Goal: Task Accomplishment & Management: Complete application form

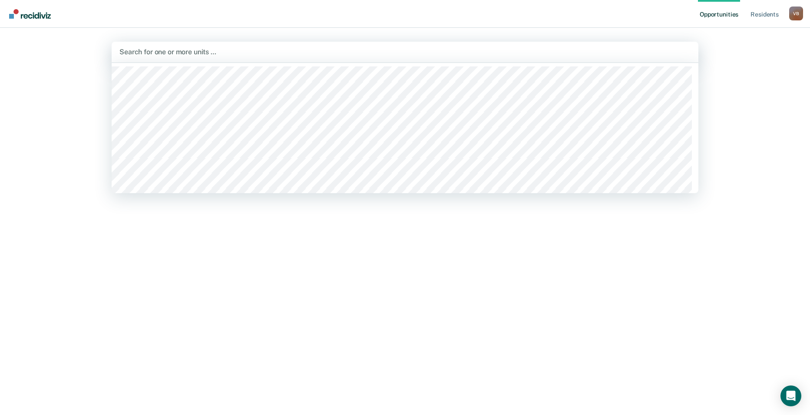
click at [140, 52] on div at bounding box center [404, 52] width 571 height 10
type input "wtsp"
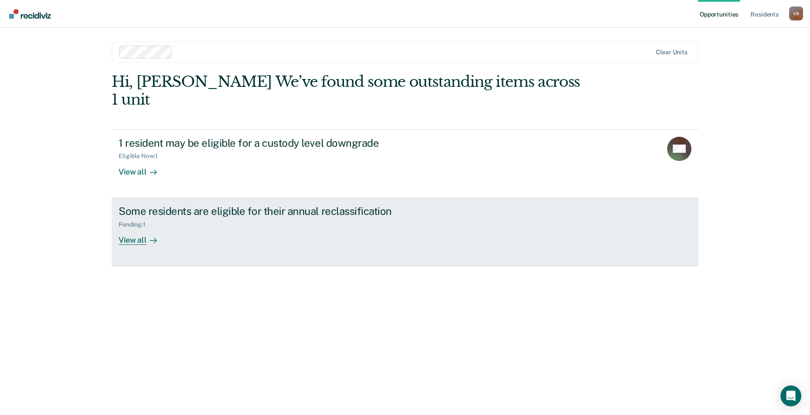
click at [134, 228] on div "View all" at bounding box center [143, 236] width 49 height 17
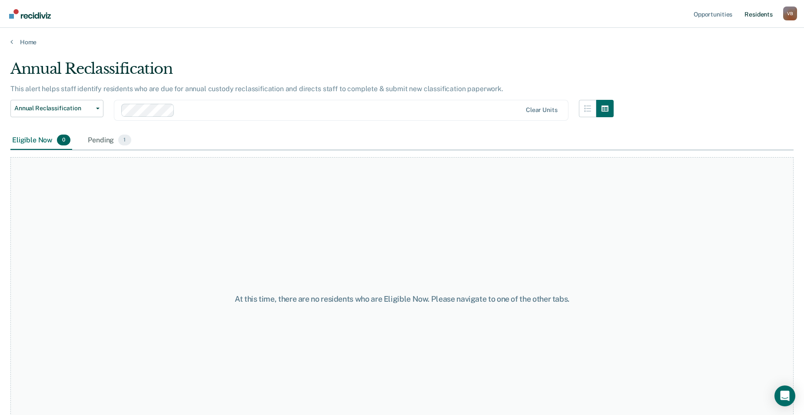
click at [761, 13] on link "Resident s" at bounding box center [758, 14] width 32 height 28
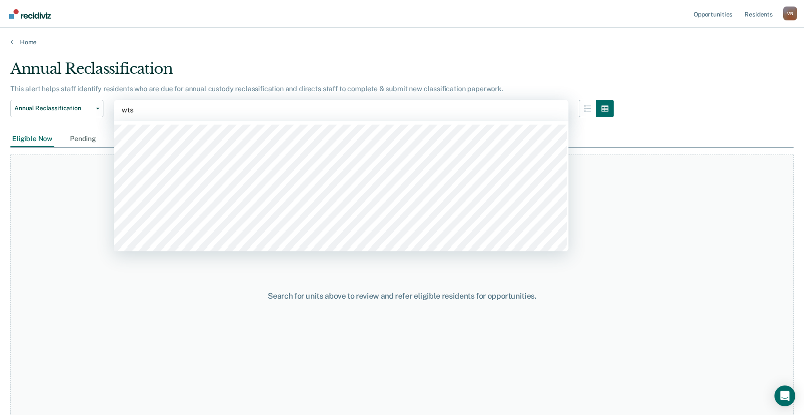
type input "wtsp"
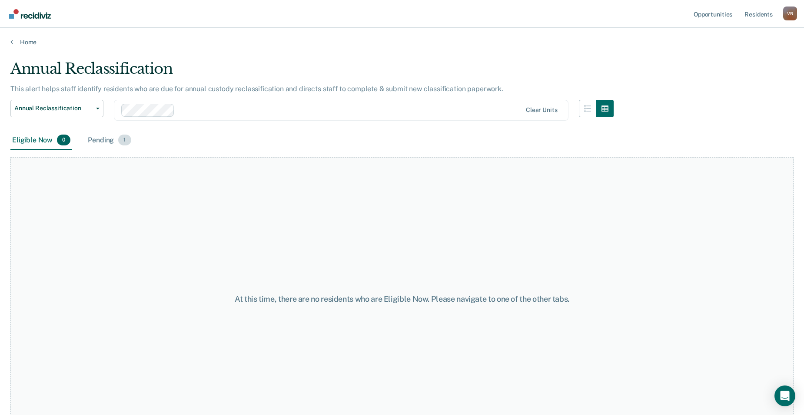
click at [99, 141] on div "Pending 1" at bounding box center [109, 140] width 46 height 19
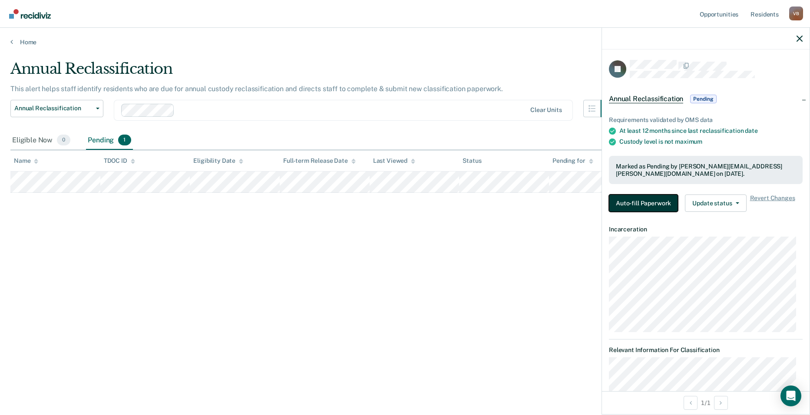
click at [642, 205] on button "Auto-fill Paperwork" at bounding box center [643, 203] width 69 height 17
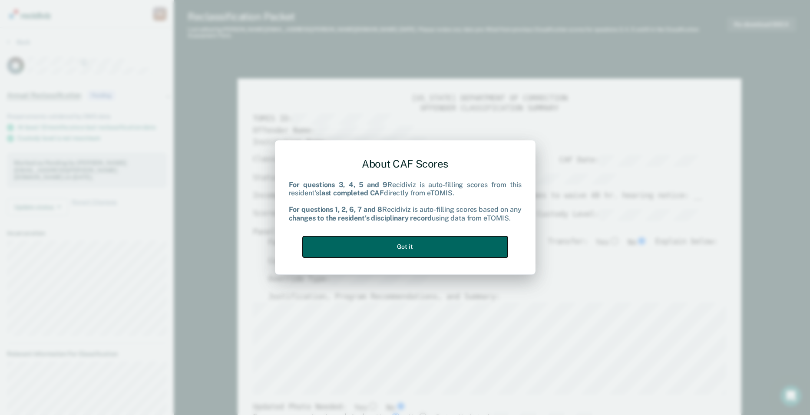
click at [454, 244] on button "Got it" at bounding box center [405, 246] width 205 height 21
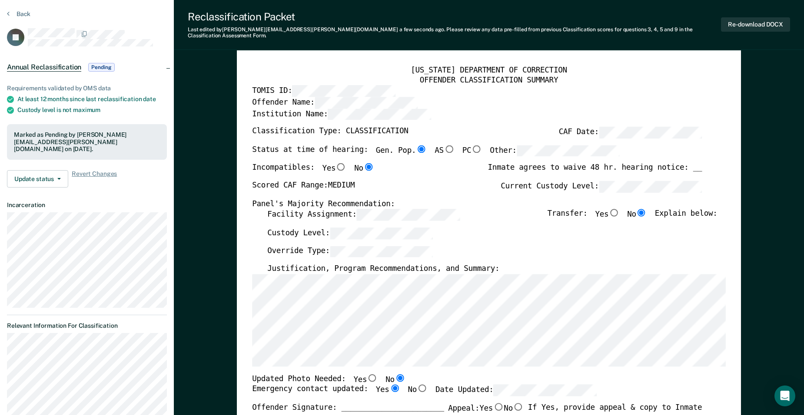
scroll to position [43, 0]
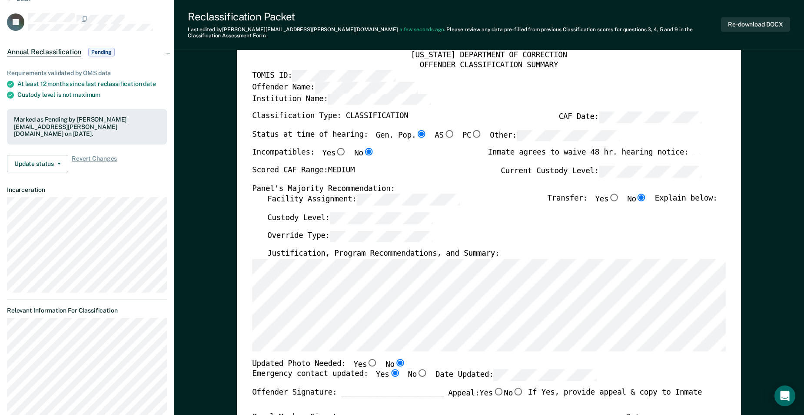
click at [707, 73] on div "[US_STATE] DEPARTMENT OF CORRECTION OFFENDER CLASSIFICATION SUMMARY TOMIS ID: O…" at bounding box center [488, 362] width 473 height 624
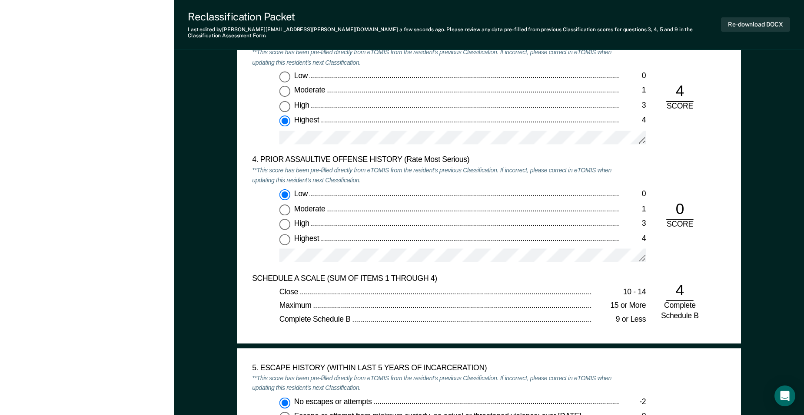
scroll to position [0, 0]
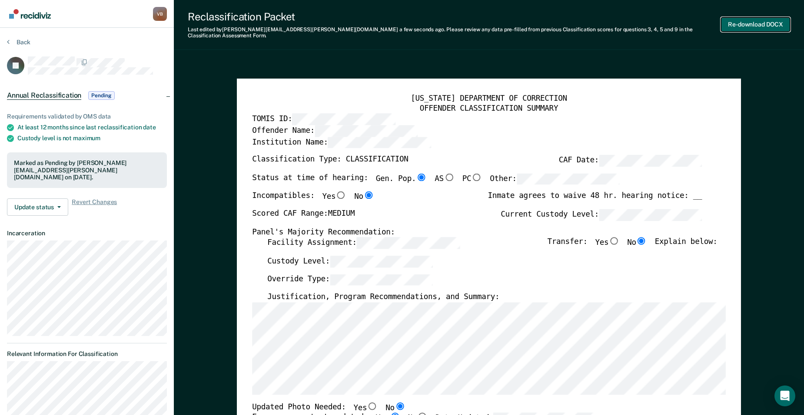
click at [759, 20] on button "Re-download DOCX" at bounding box center [755, 24] width 69 height 14
type textarea "x"
